Goal: Task Accomplishment & Management: Use online tool/utility

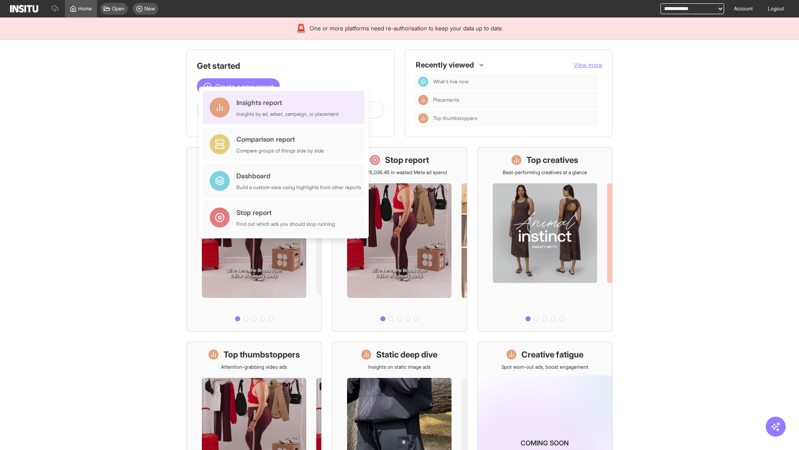
click at [286, 107] on div "Insights report Insights by ad, adset, campaign, or placement" at bounding box center [288, 107] width 102 height 20
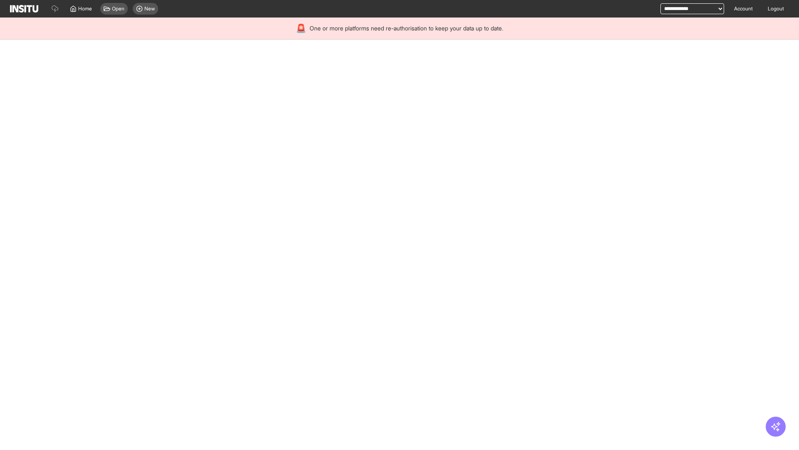
select select "**"
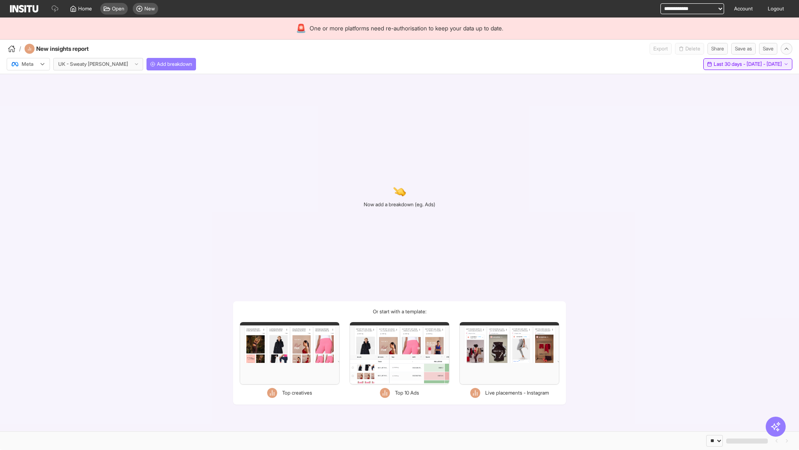
click at [729, 64] on span "Last 30 days - [DATE] - [DATE]" at bounding box center [748, 64] width 68 height 7
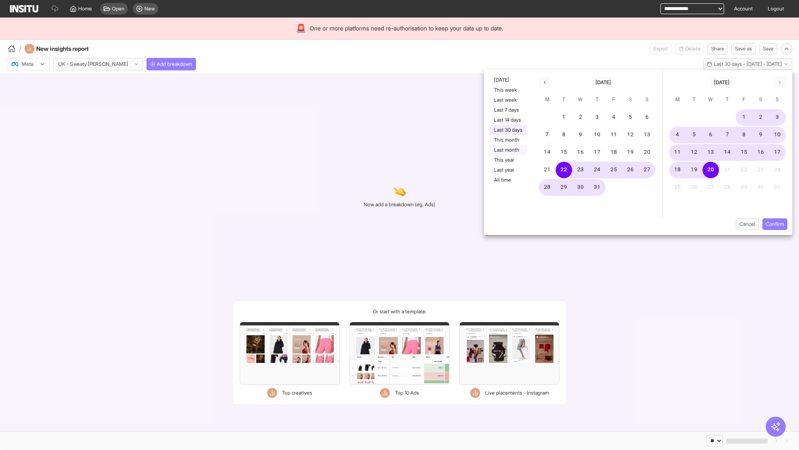
click at [508, 150] on button "Last month" at bounding box center [508, 150] width 38 height 10
